Goal: Task Accomplishment & Management: Use online tool/utility

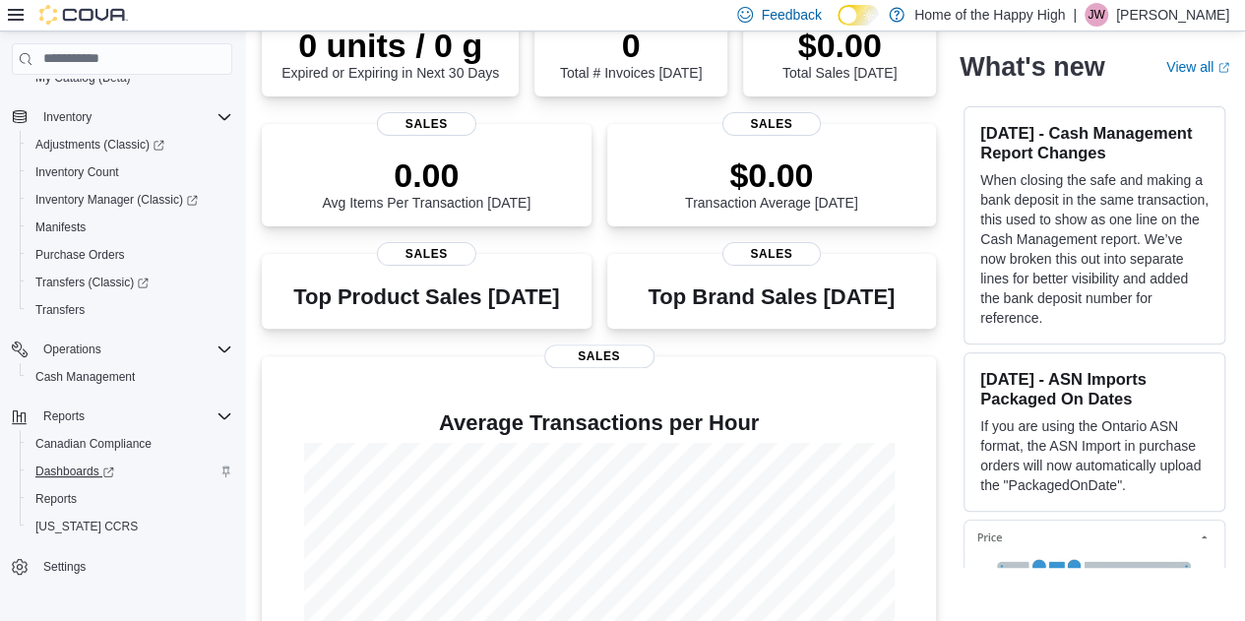
scroll to position [197, 0]
click at [63, 497] on span "Reports" at bounding box center [55, 499] width 41 height 16
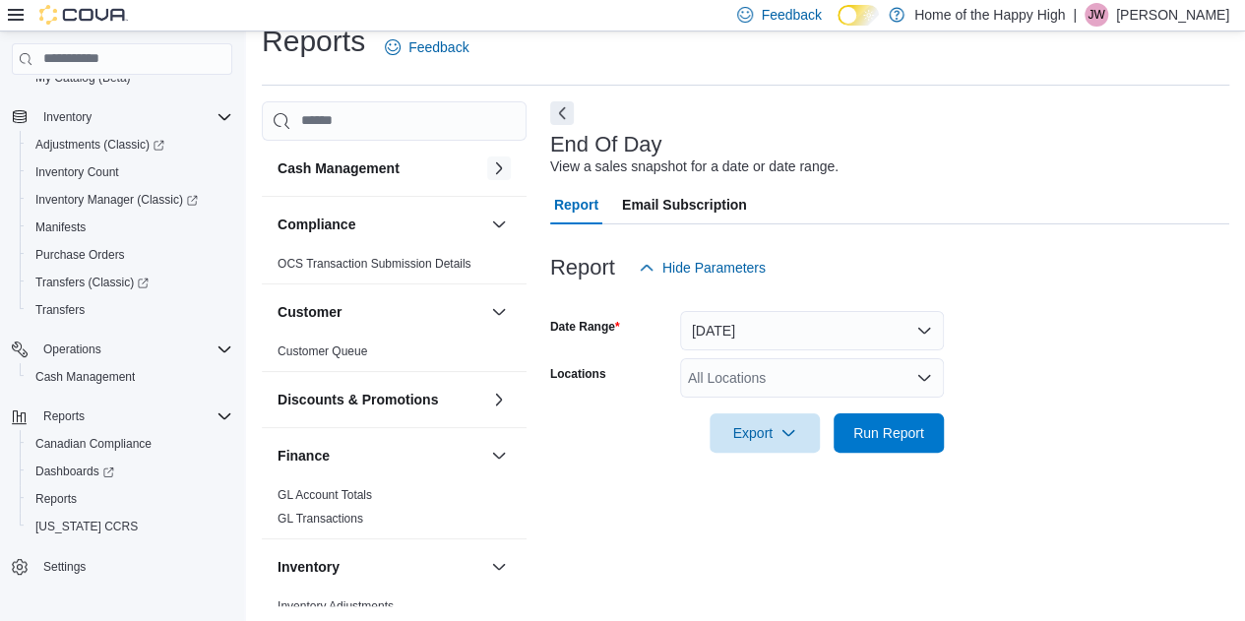
click at [487, 170] on button "button" at bounding box center [499, 168] width 24 height 24
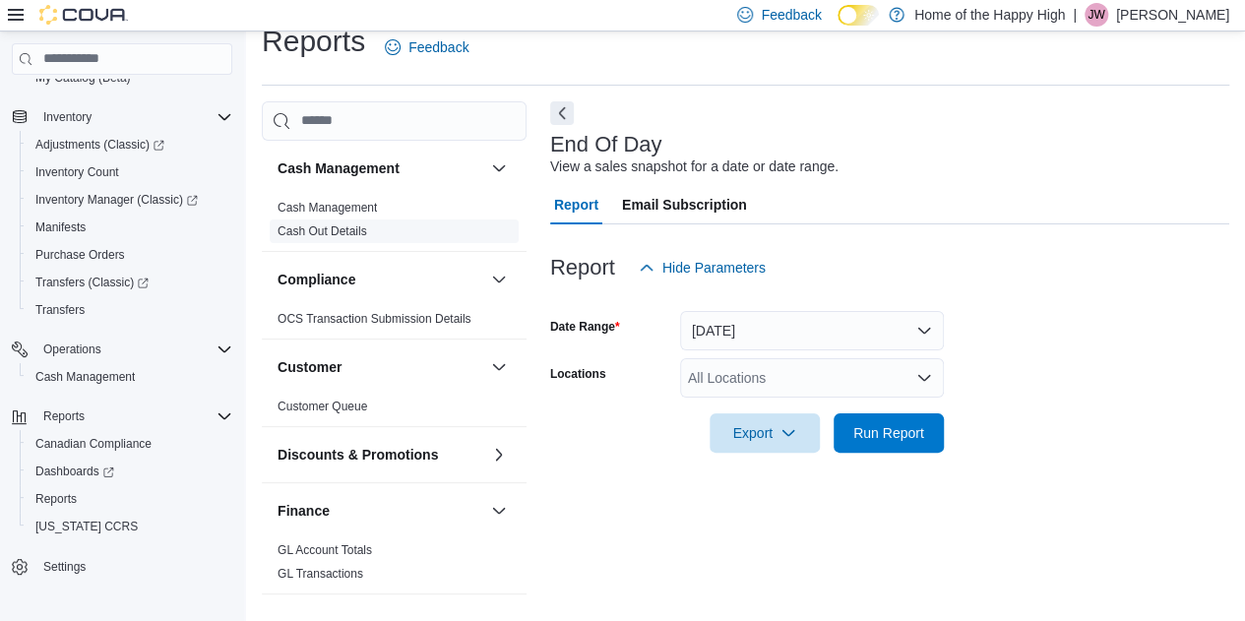
click at [348, 229] on link "Cash Out Details" at bounding box center [322, 231] width 90 height 14
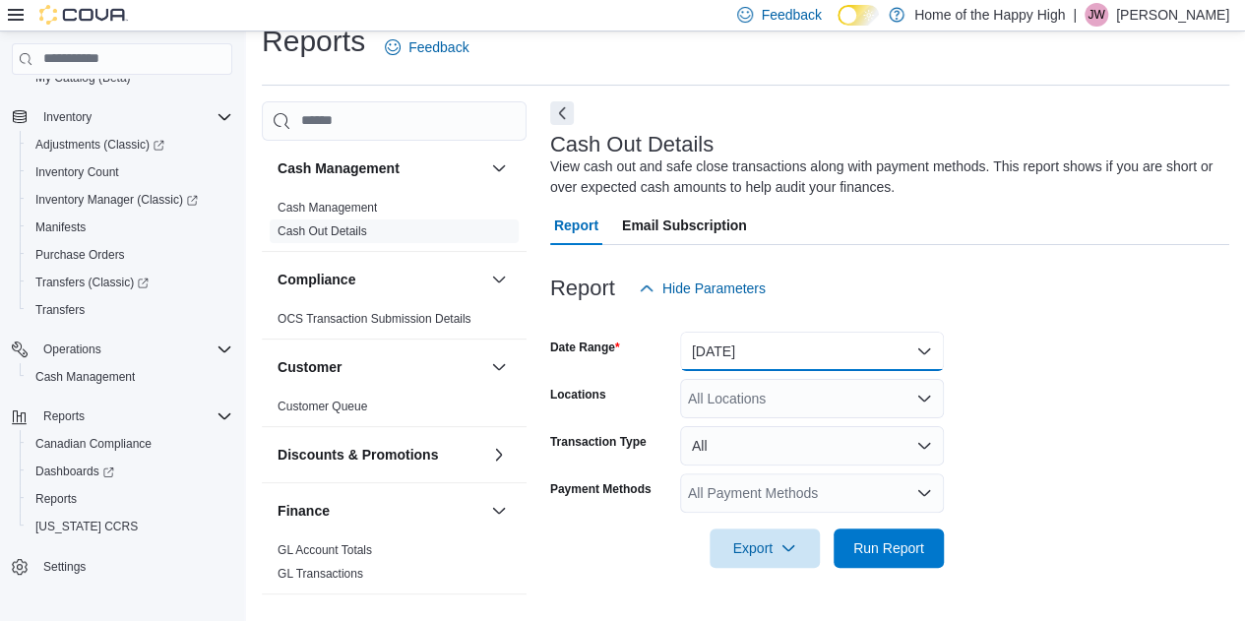
click at [748, 336] on button "[DATE]" at bounding box center [812, 351] width 264 height 39
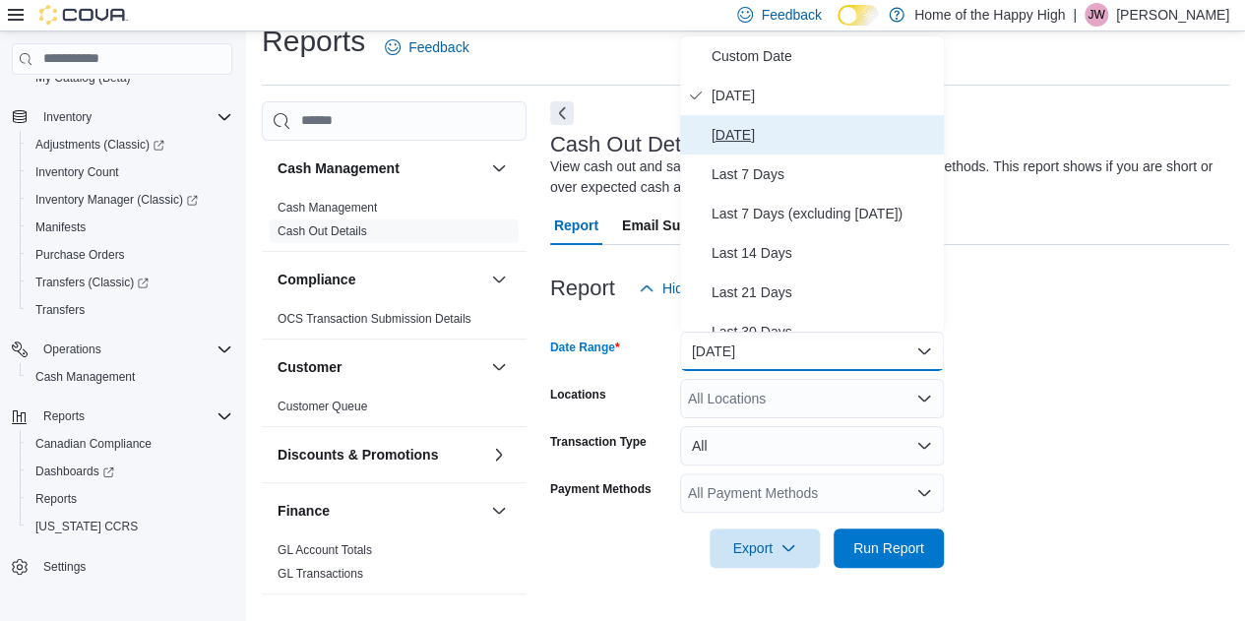
click at [769, 137] on span "[DATE]" at bounding box center [823, 135] width 224 height 24
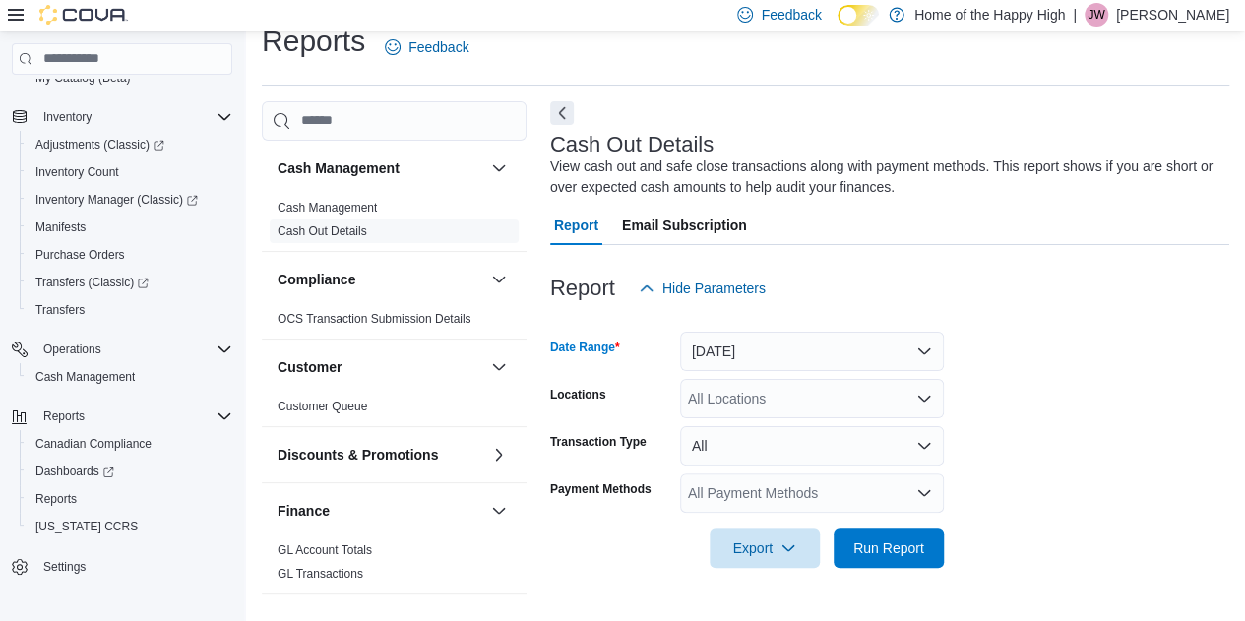
click at [791, 401] on div "All Locations" at bounding box center [812, 398] width 264 height 39
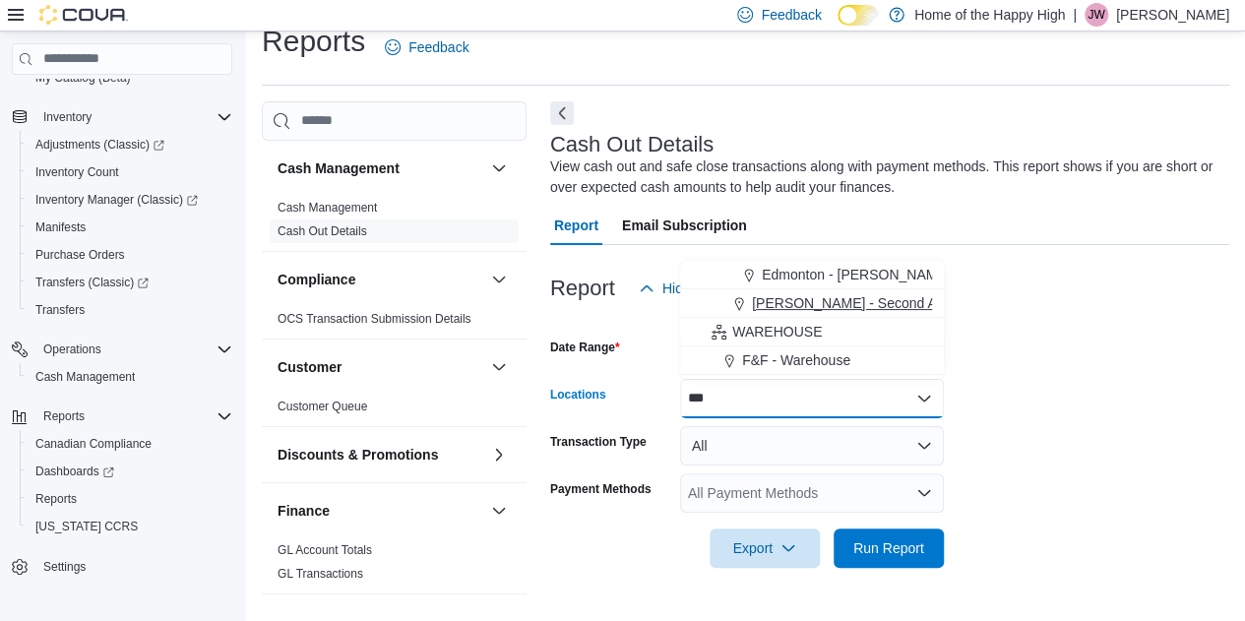
type input "***"
click at [868, 291] on button "[PERSON_NAME] - Second Ave - Prairie Records" at bounding box center [812, 303] width 264 height 29
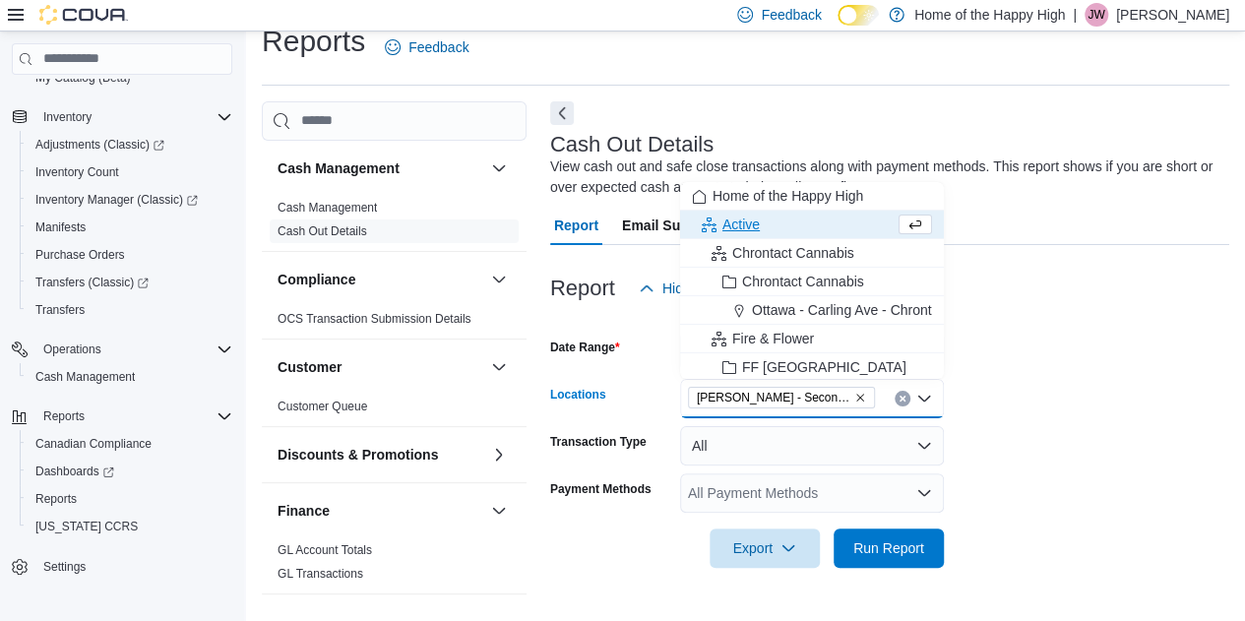
click at [1155, 379] on form "Date Range [DATE] Locations [PERSON_NAME] - [GEOGRAPHIC_DATA] - Prairie Records…" at bounding box center [889, 438] width 679 height 260
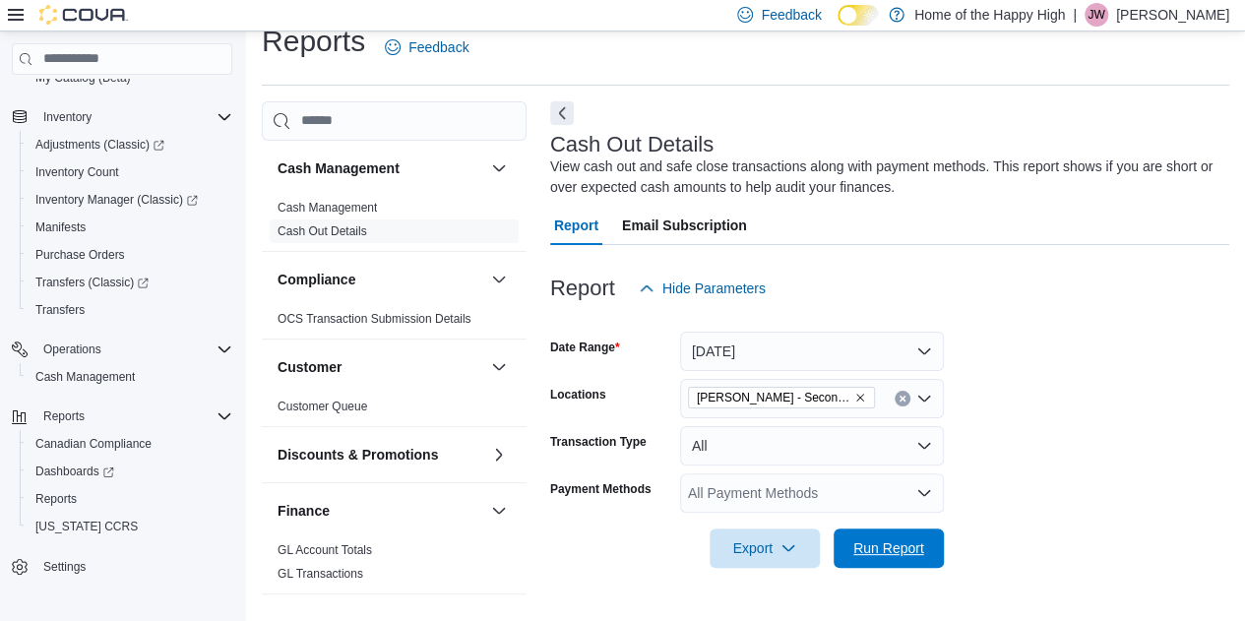
drag, startPoint x: 923, startPoint y: 540, endPoint x: 965, endPoint y: 495, distance: 62.0
click at [918, 542] on span "Run Report" at bounding box center [888, 548] width 71 height 20
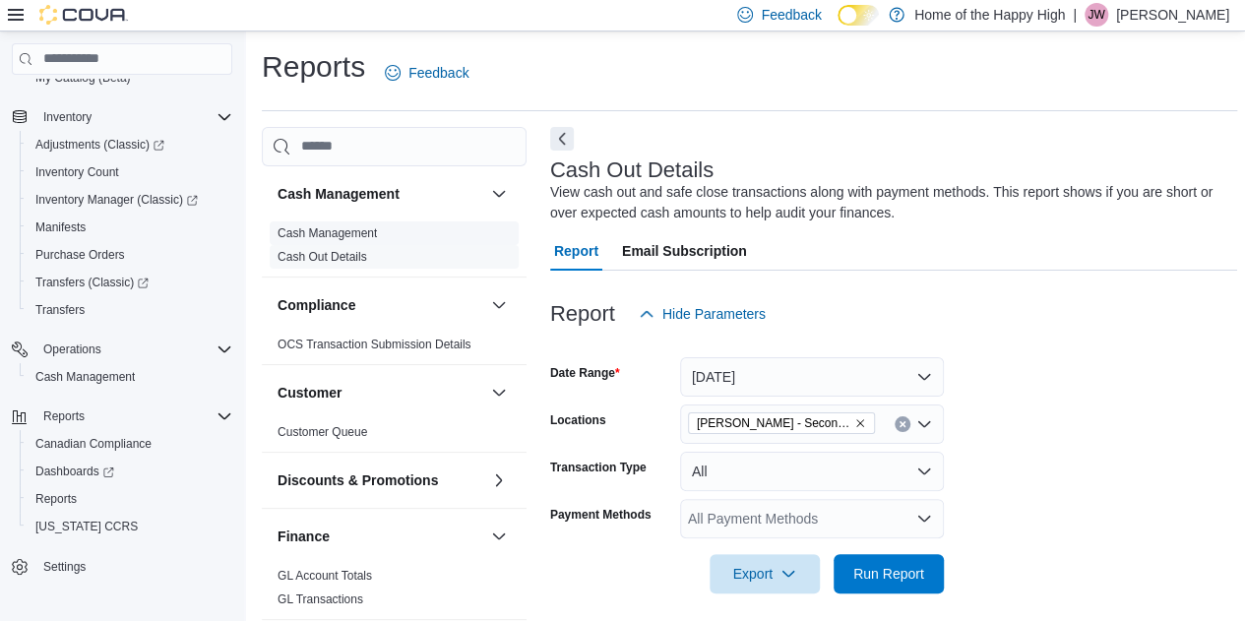
click at [319, 237] on link "Cash Management" at bounding box center [326, 233] width 99 height 14
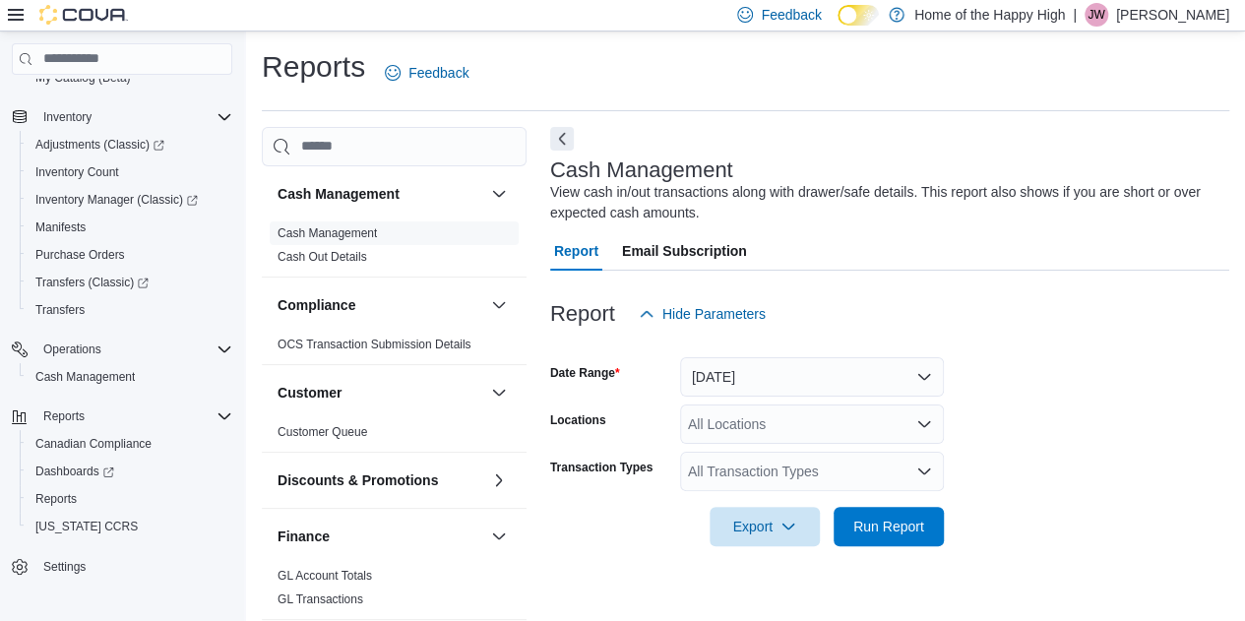
scroll to position [26, 0]
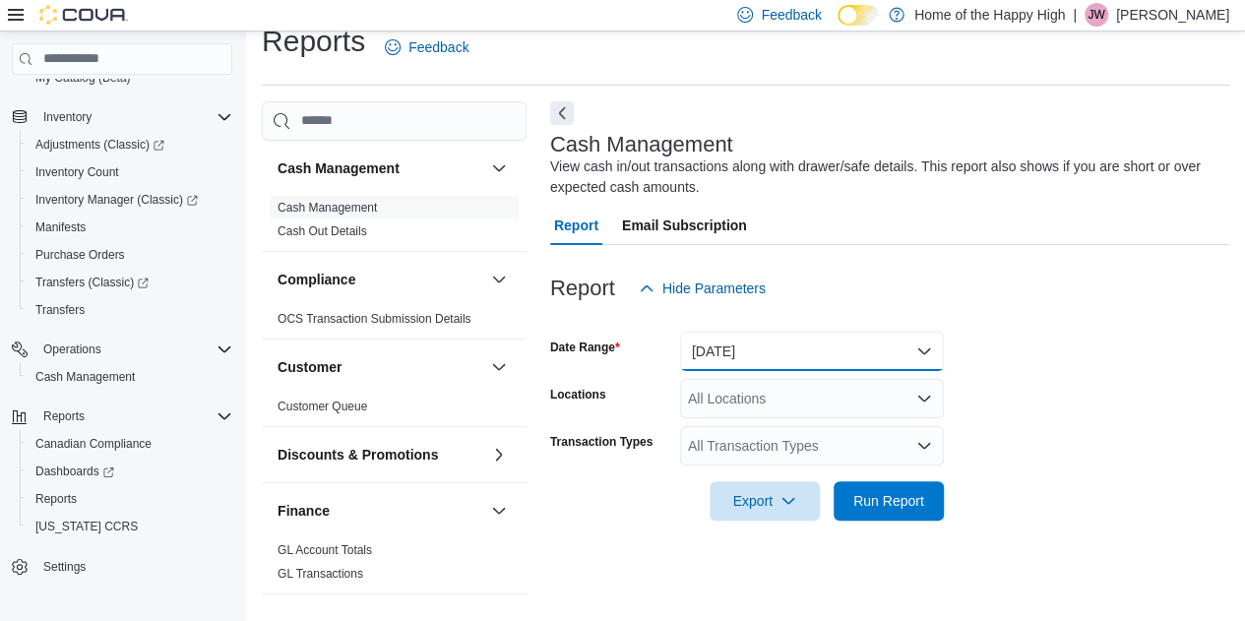
click at [827, 358] on button "[DATE]" at bounding box center [812, 351] width 264 height 39
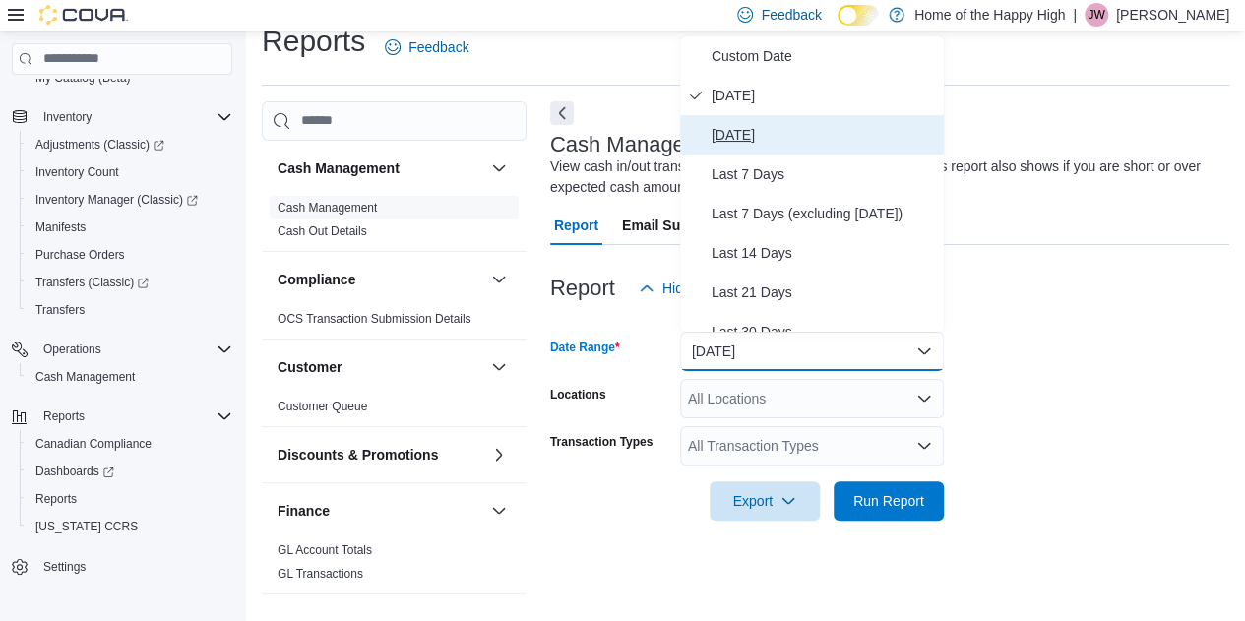
click at [777, 137] on span "[DATE]" at bounding box center [823, 135] width 224 height 24
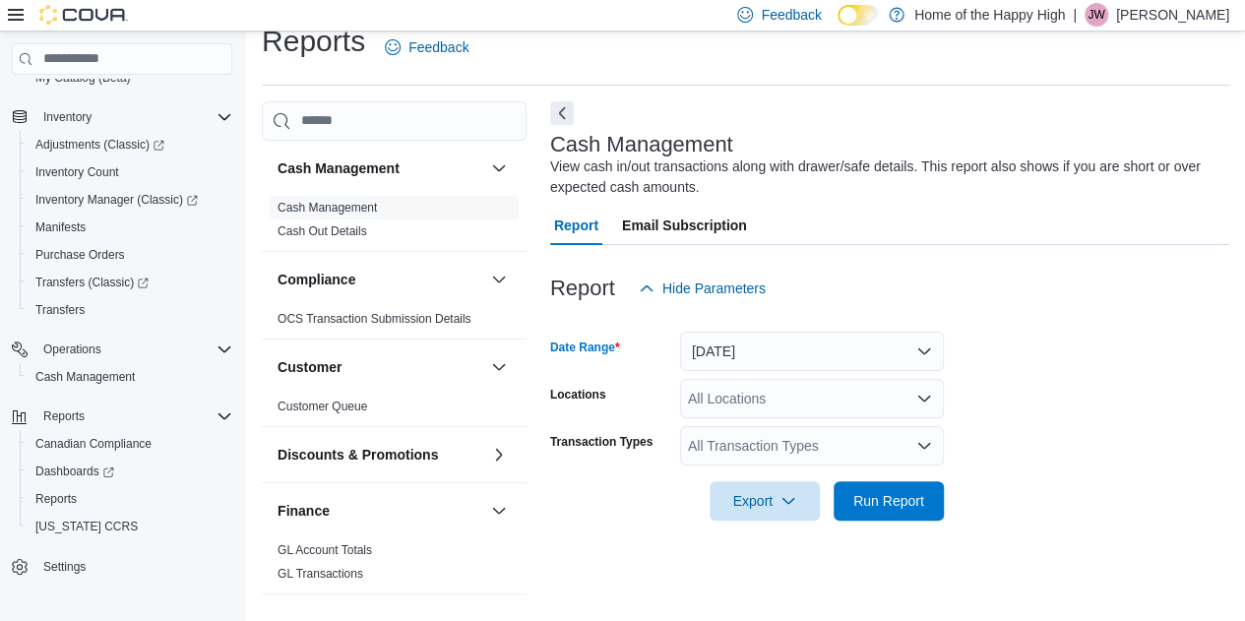
click at [733, 408] on div "All Locations" at bounding box center [812, 398] width 264 height 39
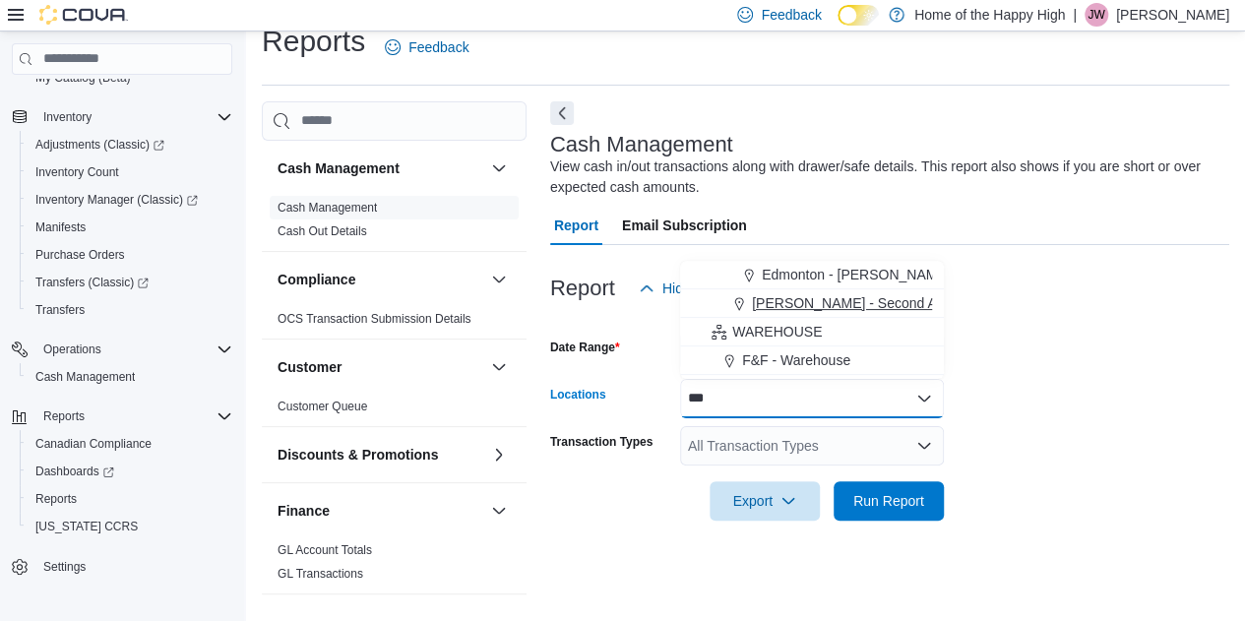
type input "***"
click at [830, 302] on span "[PERSON_NAME] - Second Ave - Prairie Records" at bounding box center [905, 303] width 306 height 20
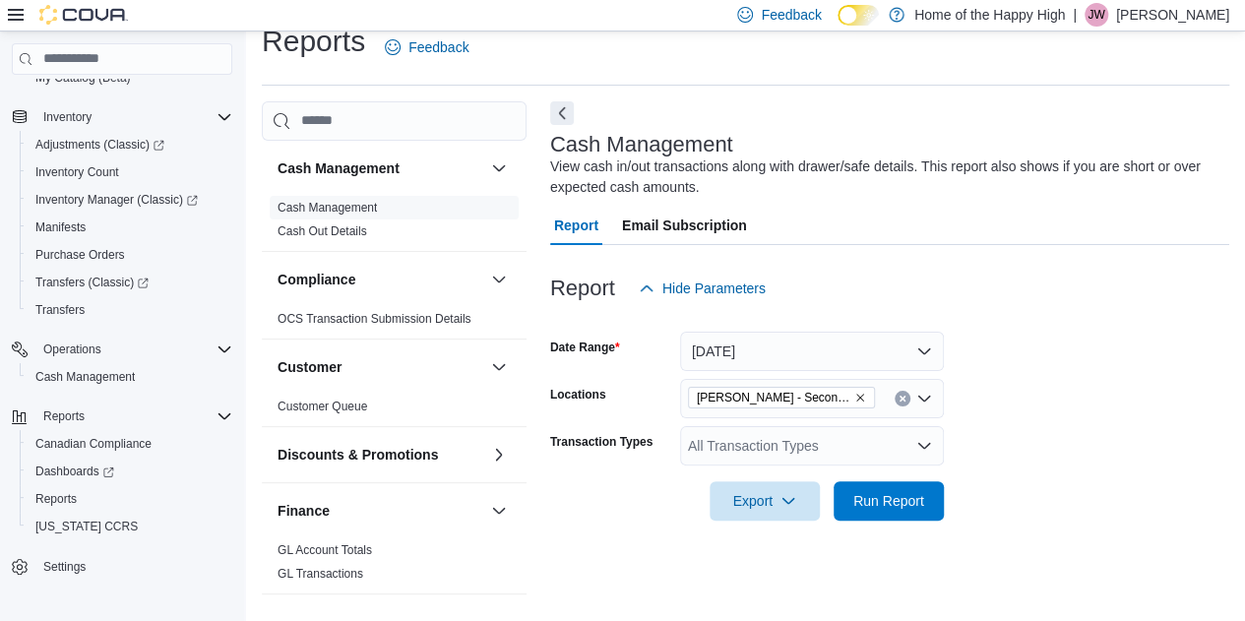
click at [1154, 271] on div "Report Hide Parameters" at bounding box center [889, 288] width 679 height 39
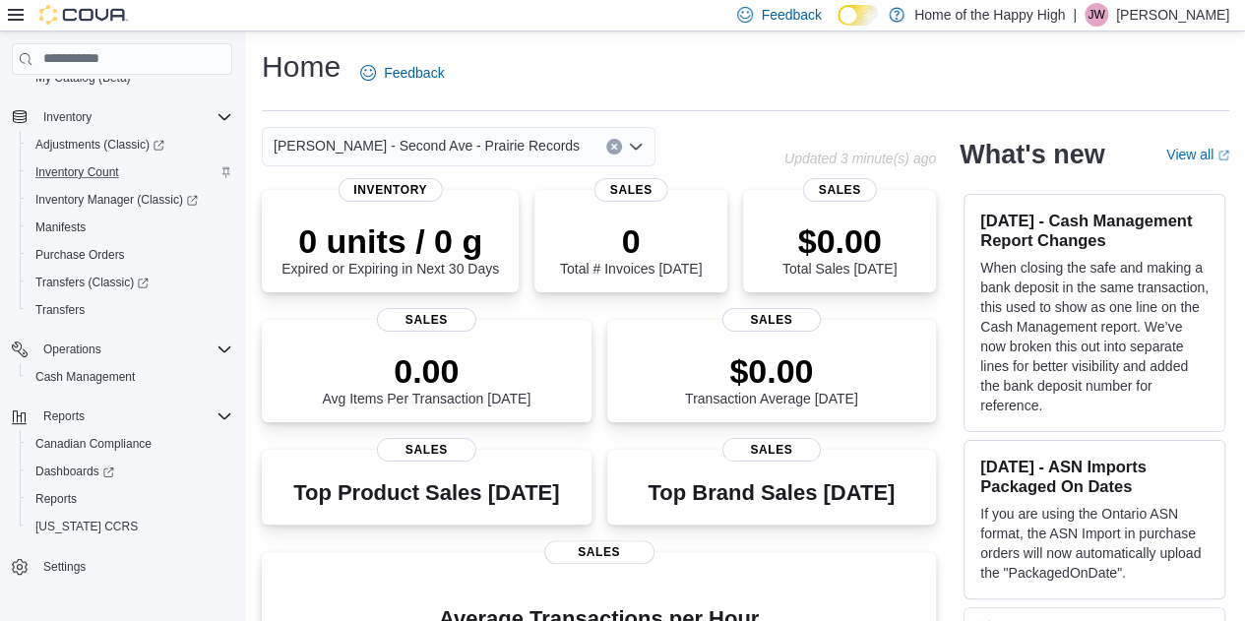
scroll to position [2, 0]
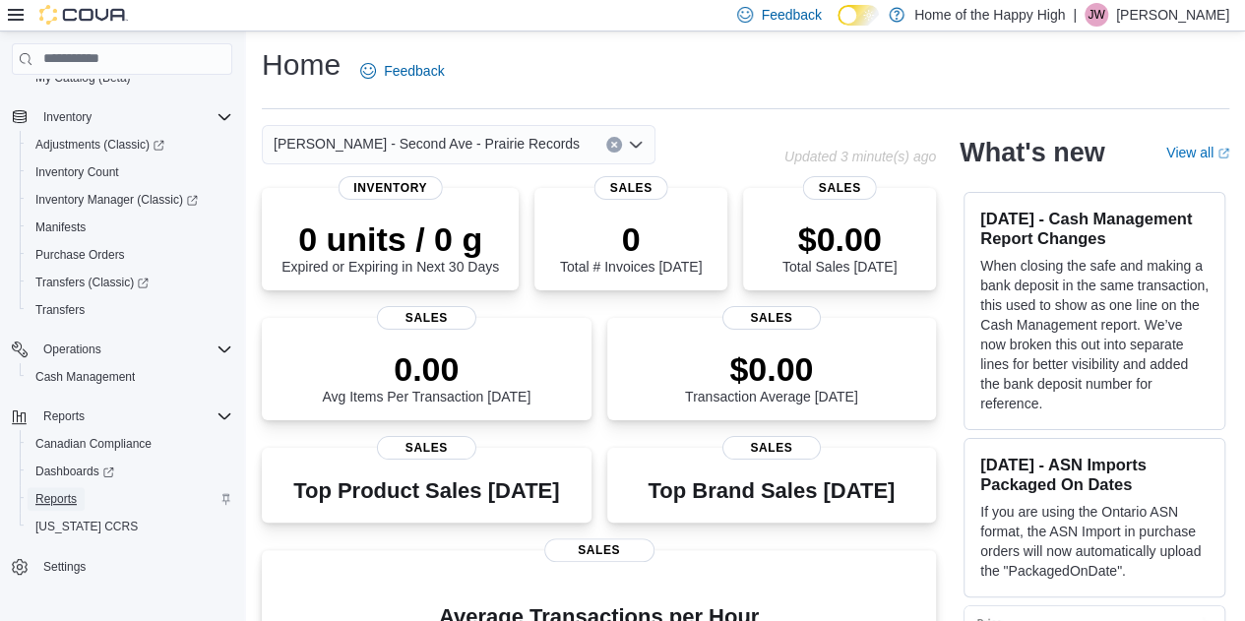
click at [73, 504] on span "Reports" at bounding box center [55, 499] width 41 height 16
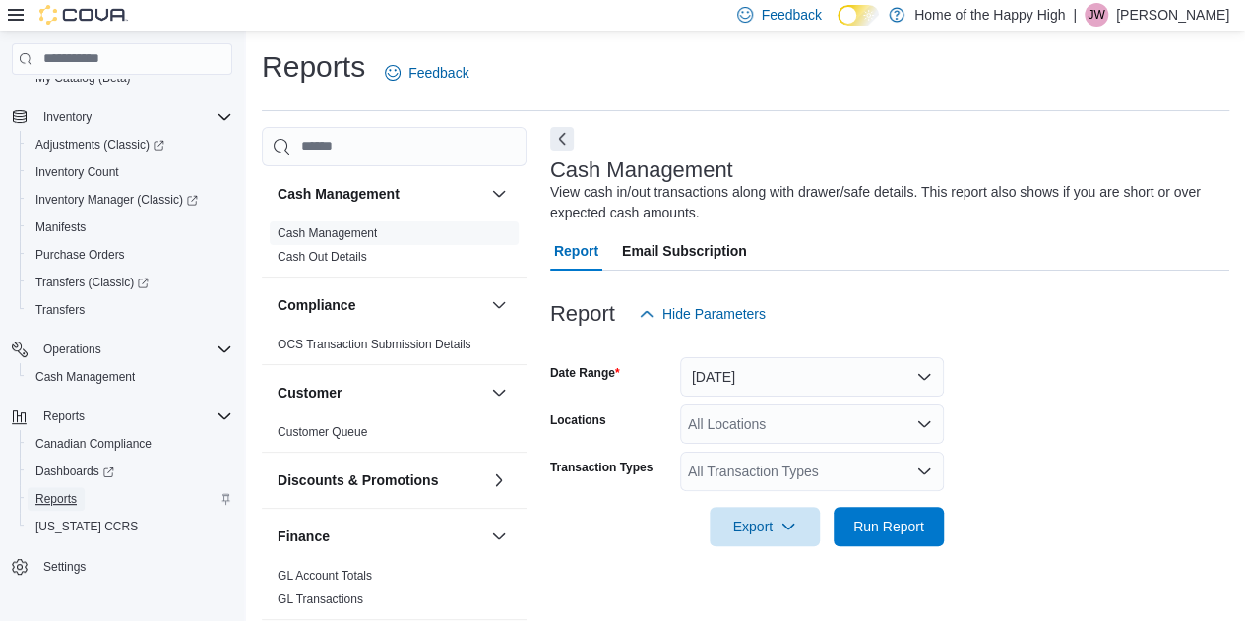
scroll to position [26, 0]
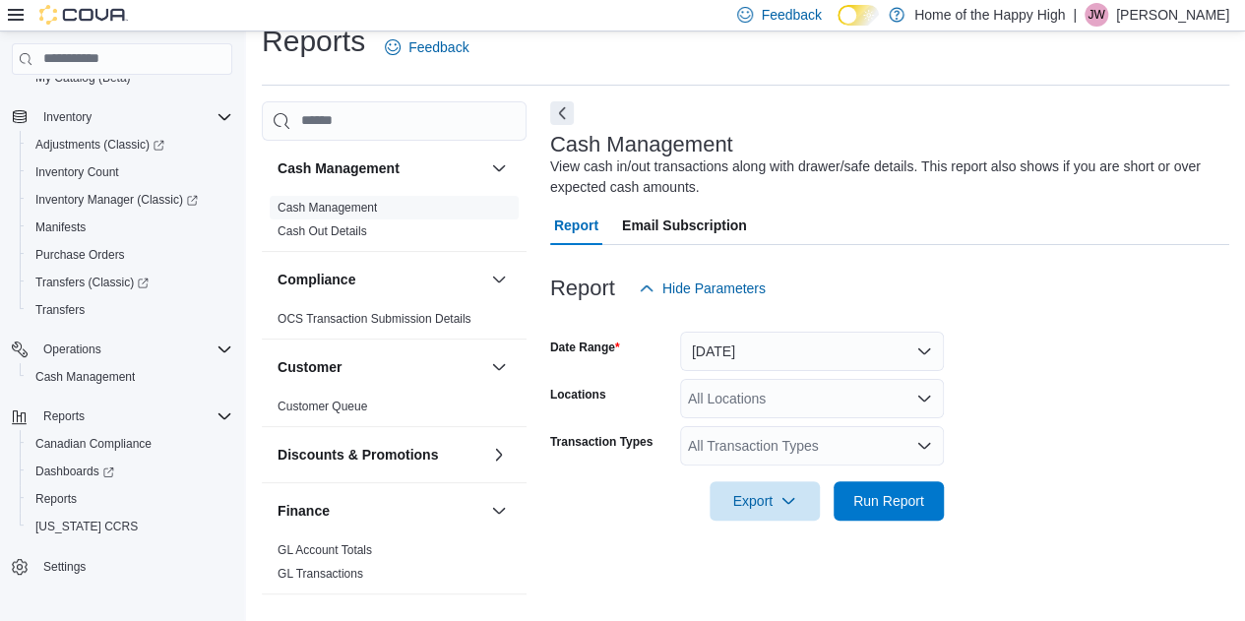
drag, startPoint x: 245, startPoint y: 139, endPoint x: 279, endPoint y: 74, distance: 73.5
click at [246, 137] on div "Home Users Customers Catalog My Catalog (Classic) My Catalog (Beta) Inventory A…" at bounding box center [622, 314] width 1245 height 616
